Goal: Task Accomplishment & Management: Use online tool/utility

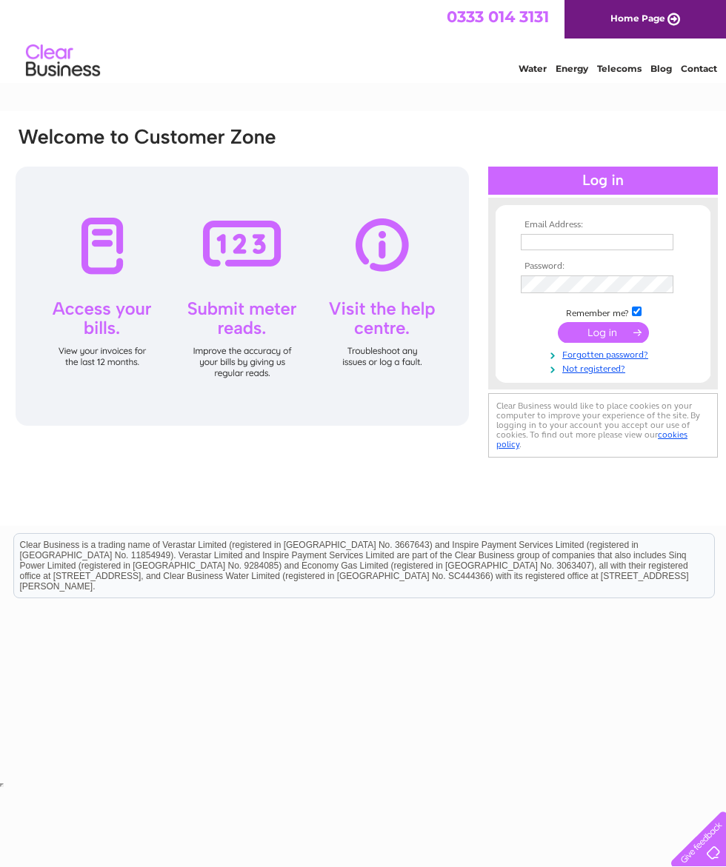
click at [560, 242] on input "text" at bounding box center [597, 242] width 153 height 16
type input "[EMAIL_ADDRESS][DOMAIN_NAME]"
click at [620, 335] on input "submit" at bounding box center [603, 334] width 91 height 21
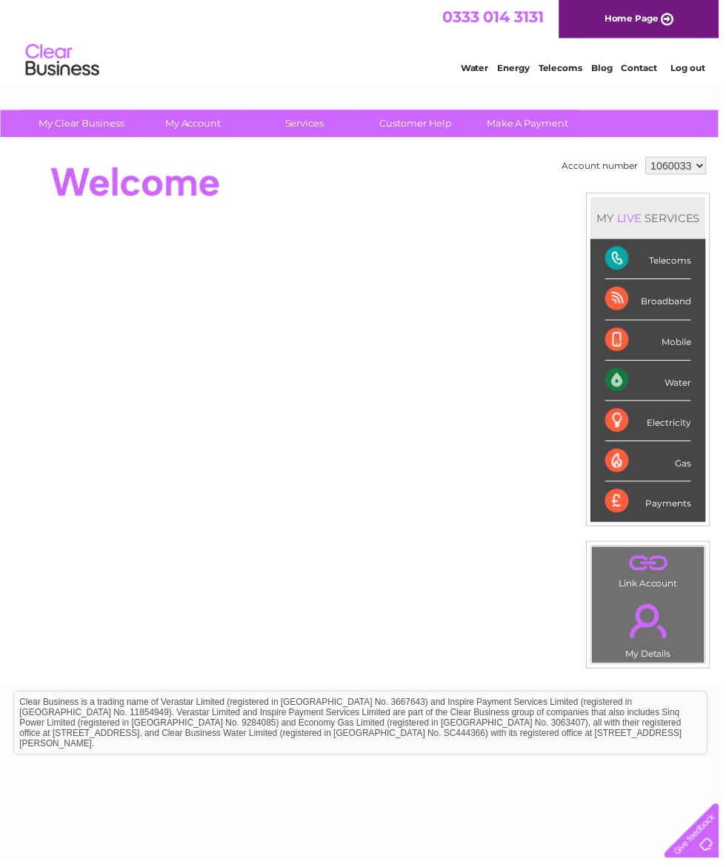
click at [664, 385] on div "Water" at bounding box center [654, 384] width 87 height 41
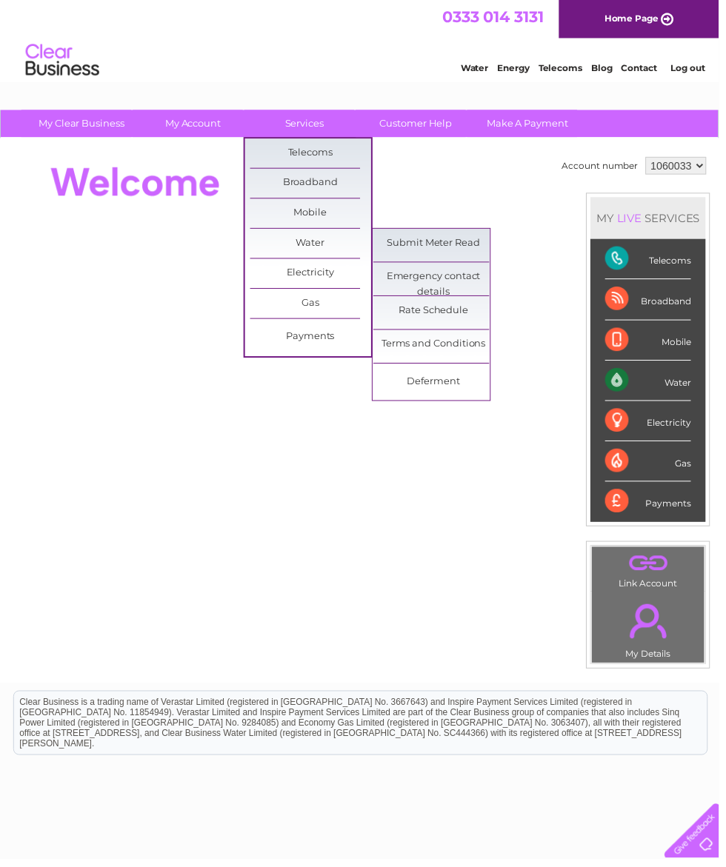
click at [462, 245] on link "Submit Meter Read" at bounding box center [438, 246] width 122 height 30
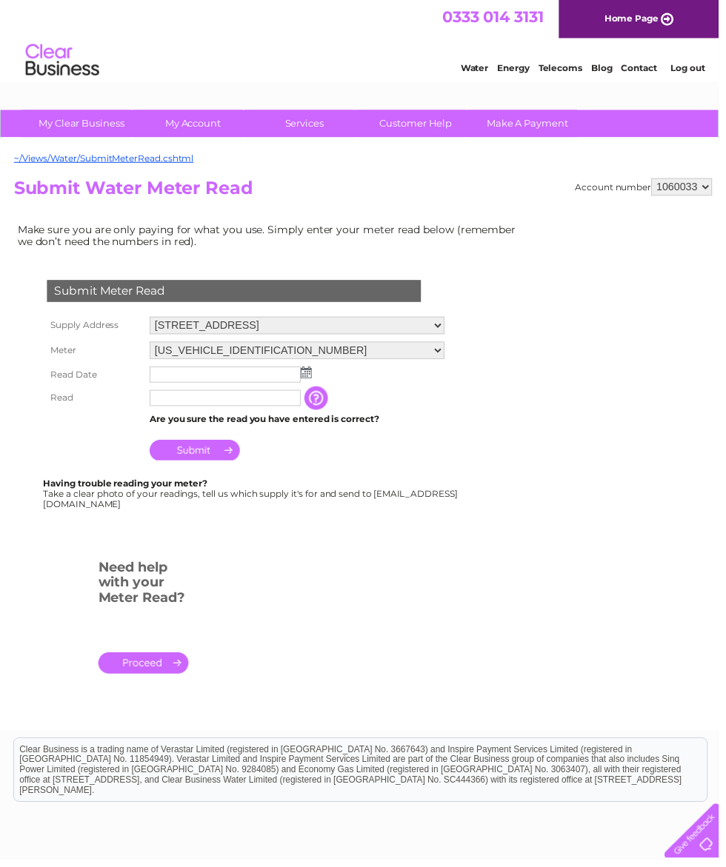
click at [310, 378] on img at bounding box center [309, 376] width 11 height 12
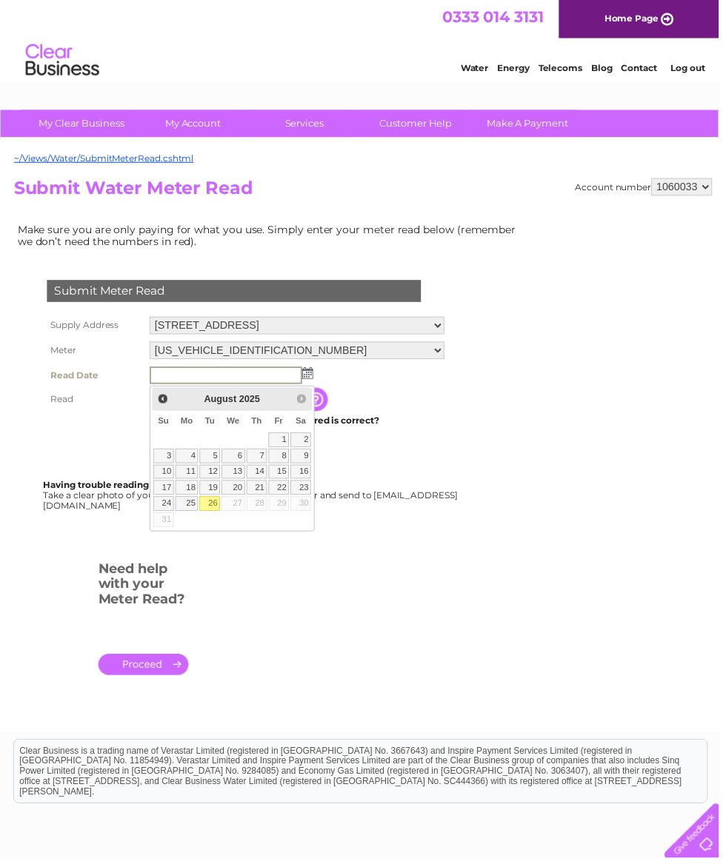
click at [213, 510] on link "26" at bounding box center [211, 509] width 21 height 15
type input "2025/08/26"
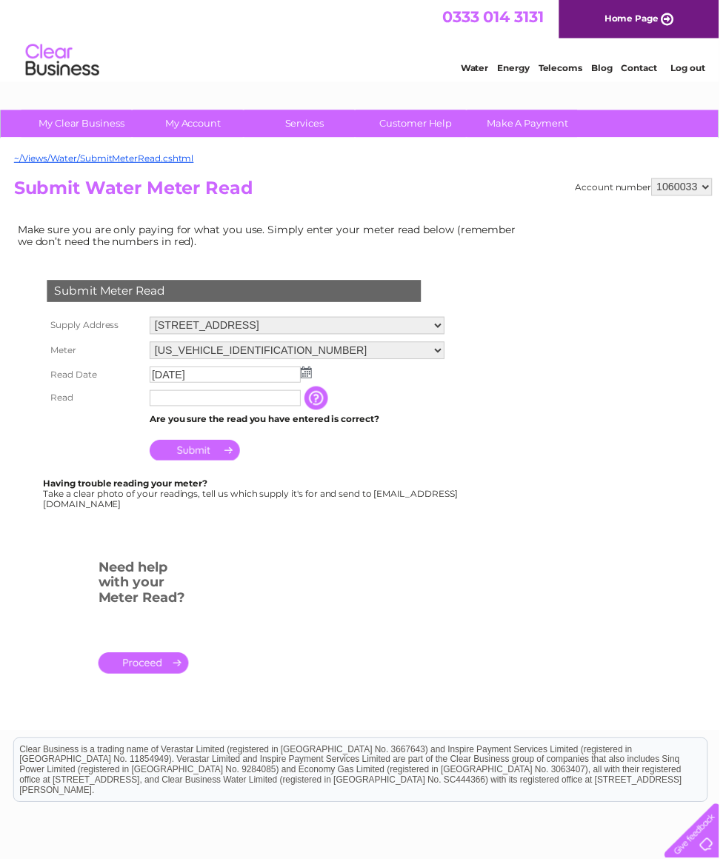
click at [230, 406] on input "text" at bounding box center [227, 402] width 153 height 16
type input "00308"
click at [216, 461] on input "Submit" at bounding box center [196, 456] width 91 height 21
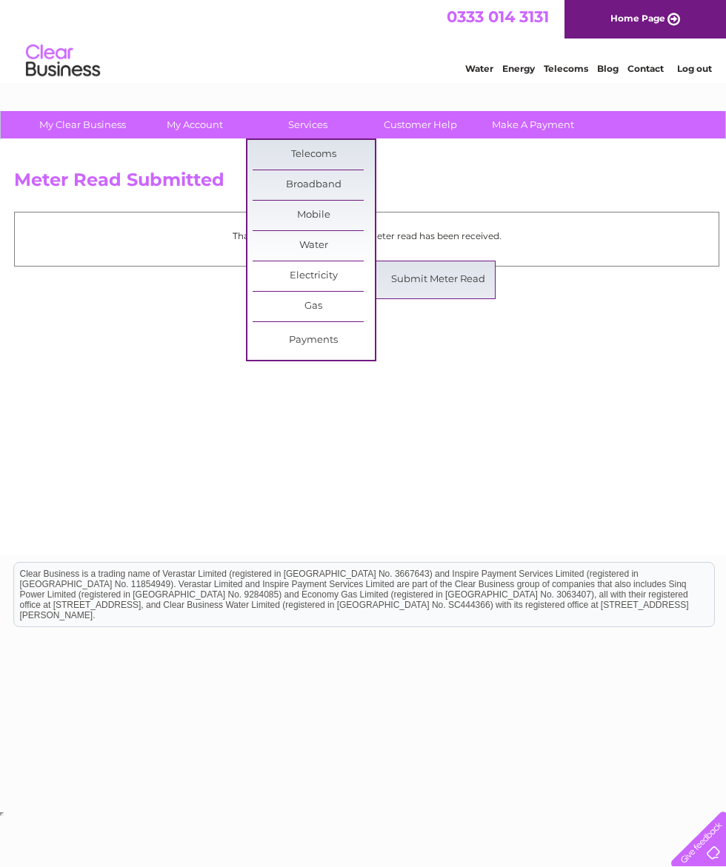
click at [459, 277] on link "Submit Meter Read" at bounding box center [438, 280] width 122 height 30
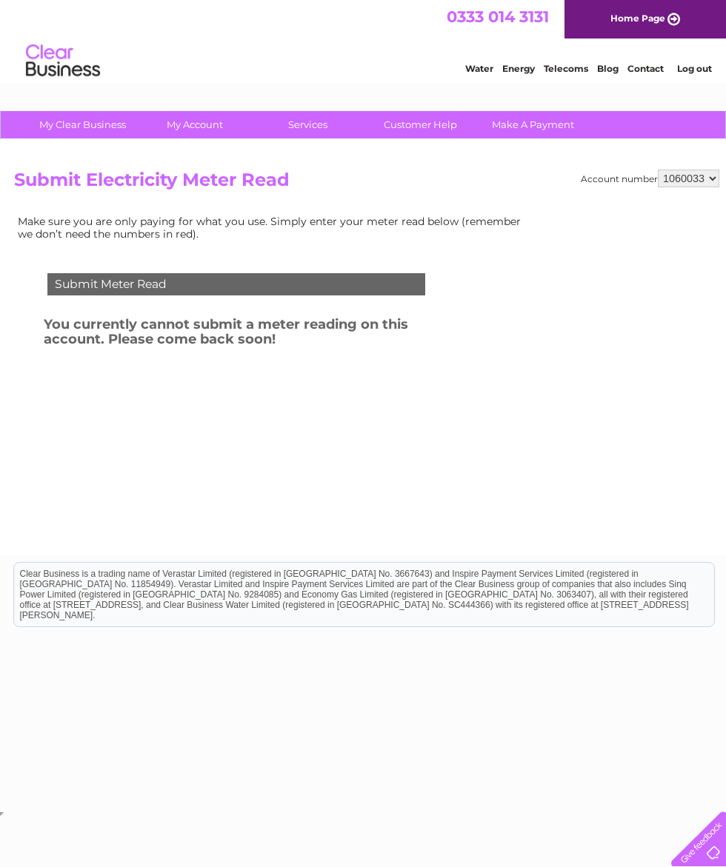
click at [682, 182] on select "1060033 1065327" at bounding box center [688, 179] width 61 height 18
select select "1065327"
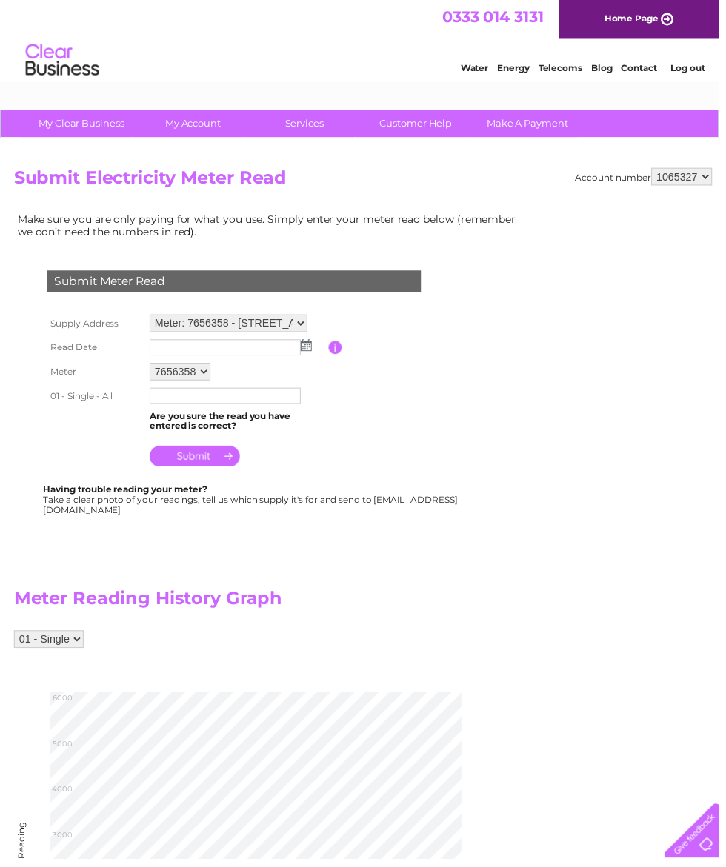
click at [306, 349] on img at bounding box center [309, 349] width 11 height 12
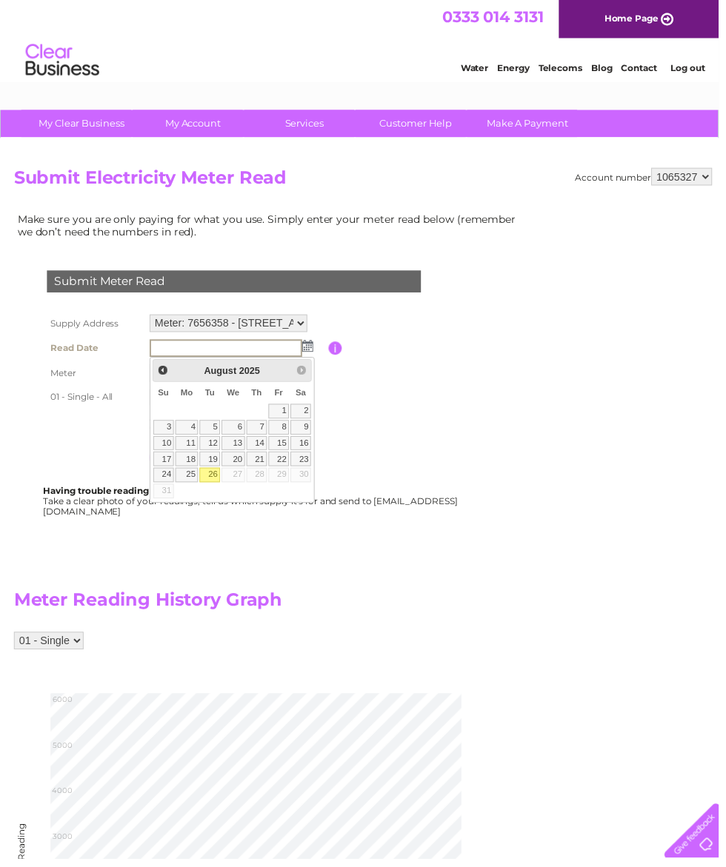
click at [209, 482] on link "26" at bounding box center [211, 480] width 21 height 15
type input "[DATE]"
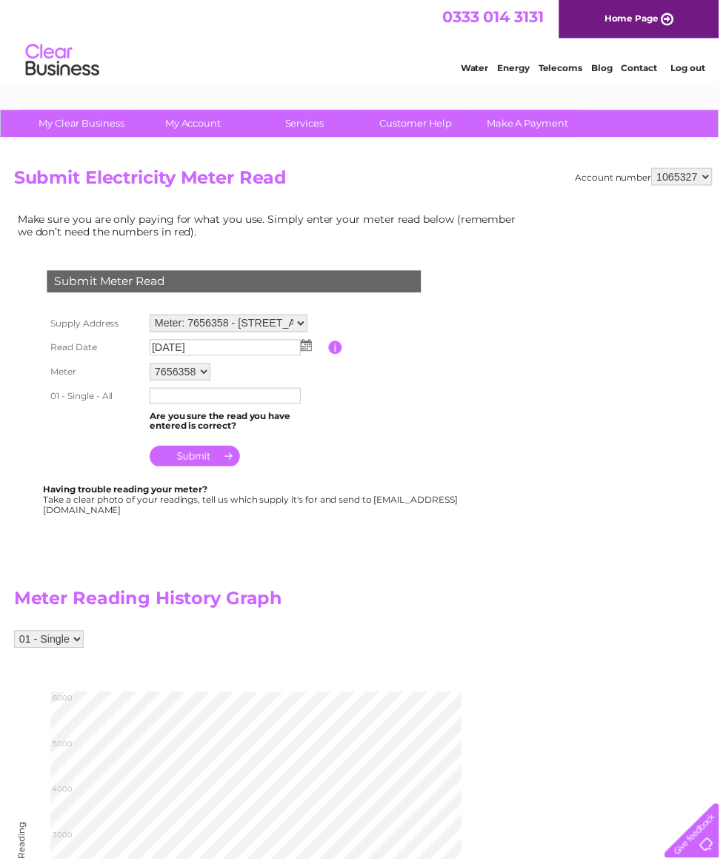
click at [236, 406] on input "text" at bounding box center [227, 400] width 153 height 16
type input "05132"
click at [201, 459] on input "submit" at bounding box center [196, 462] width 91 height 21
